Goal: Find specific page/section: Find specific page/section

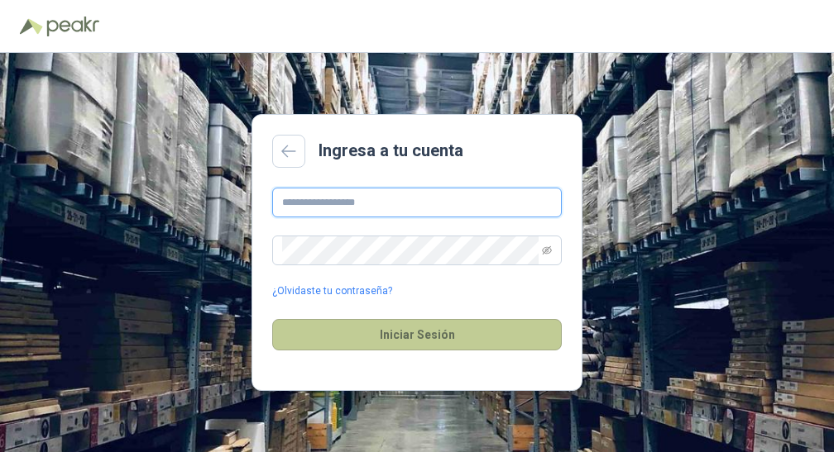
type input "**********"
click at [411, 332] on button "Iniciar Sesión" at bounding box center [416, 334] width 289 height 31
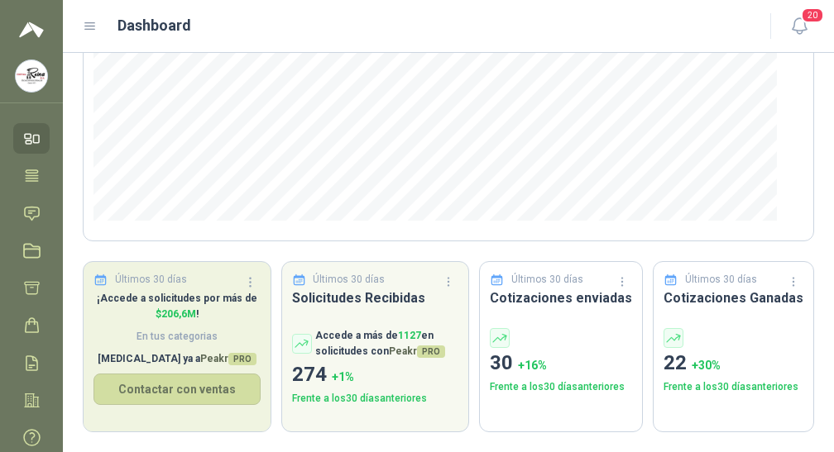
scroll to position [340, 0]
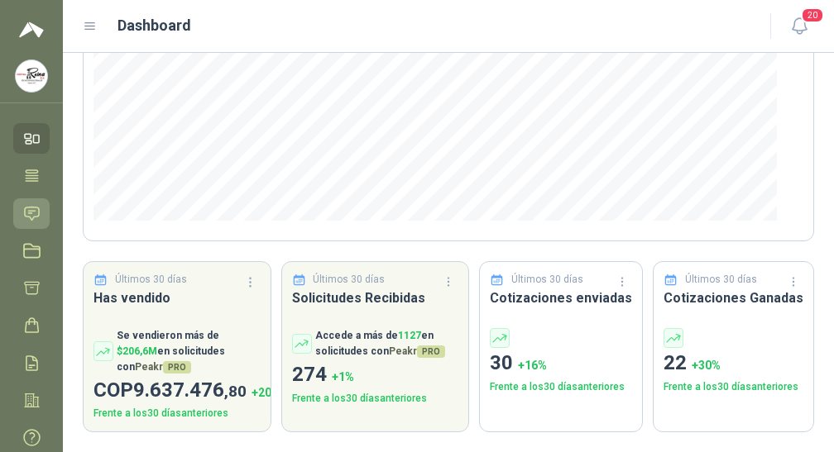
click at [28, 211] on icon at bounding box center [32, 213] width 14 height 13
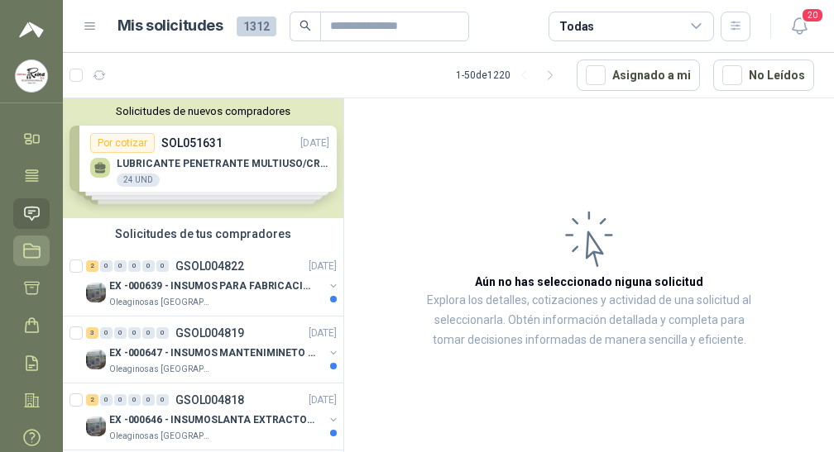
click at [31, 247] on icon at bounding box center [31, 250] width 17 height 17
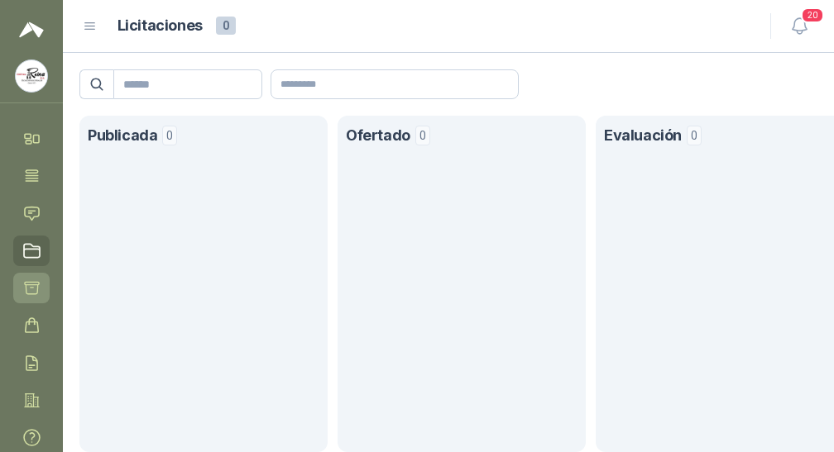
click at [31, 290] on icon at bounding box center [31, 288] width 17 height 17
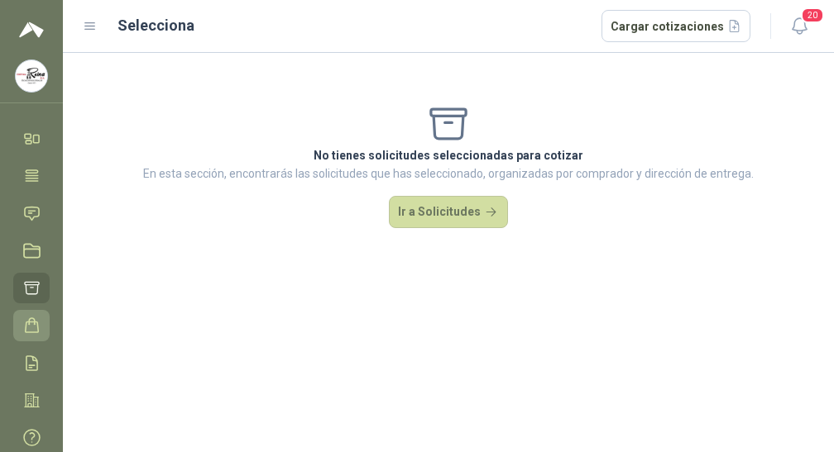
click at [31, 319] on icon at bounding box center [32, 325] width 13 height 14
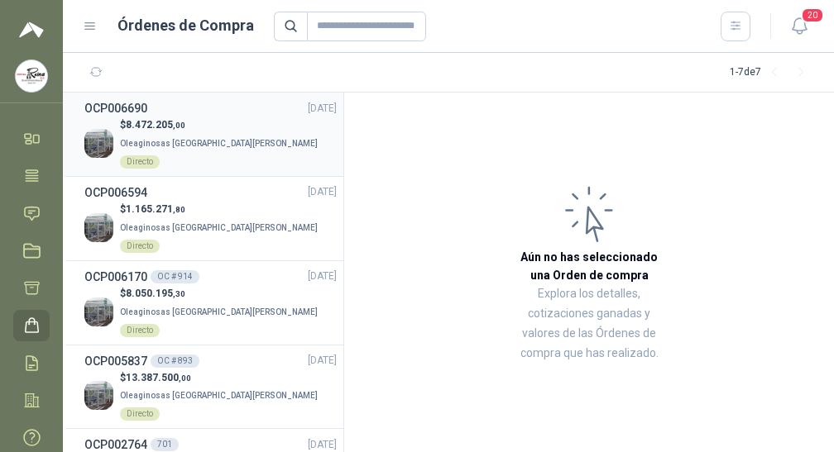
click at [177, 140] on span "Oleaginosas [GEOGRAPHIC_DATA][PERSON_NAME]" at bounding box center [219, 143] width 198 height 9
